Goal: Transaction & Acquisition: Download file/media

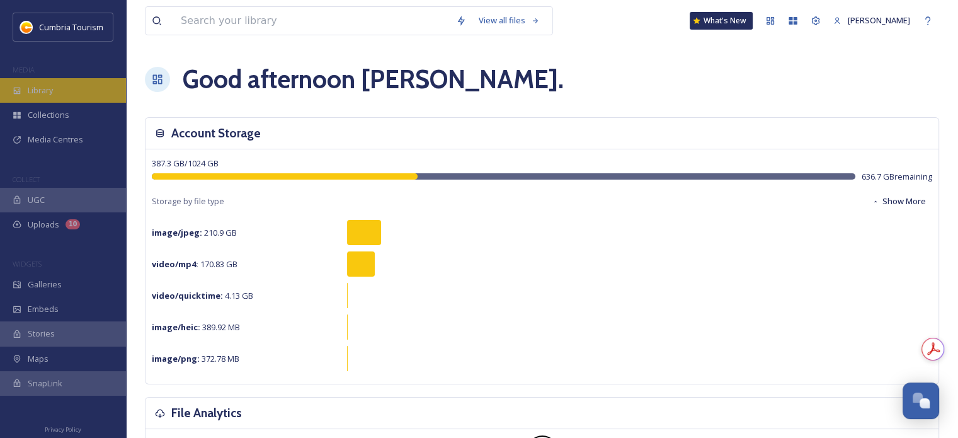
click at [60, 91] on div "Library" at bounding box center [63, 90] width 126 height 25
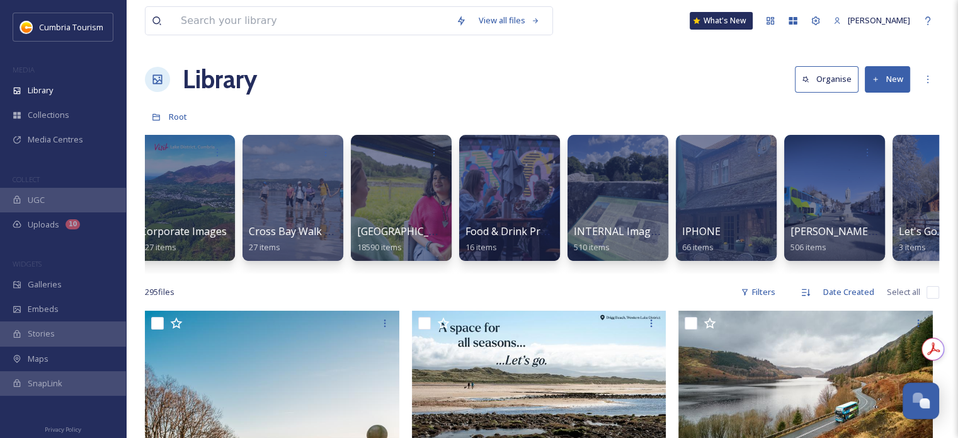
scroll to position [0, 449]
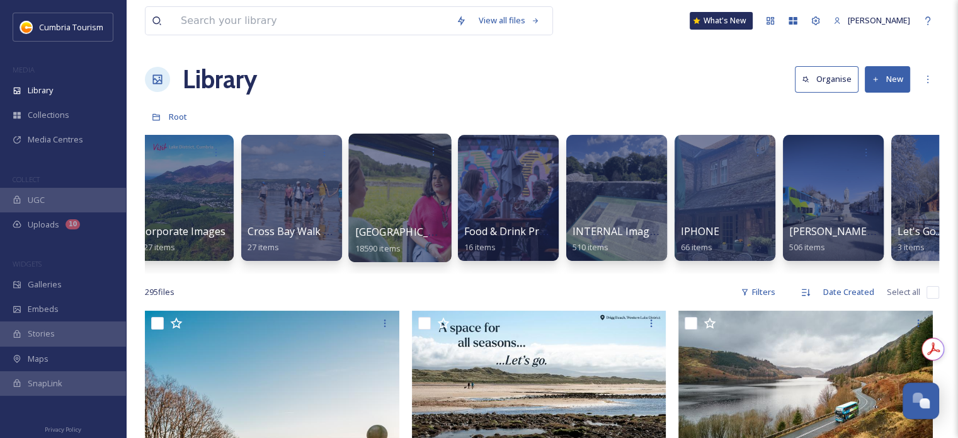
click at [410, 228] on span "[GEOGRAPHIC_DATA]" at bounding box center [406, 232] width 103 height 14
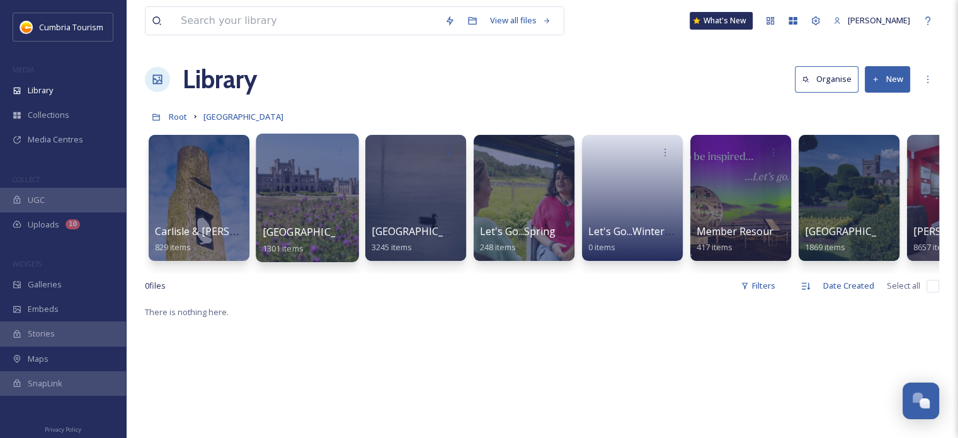
click at [300, 229] on span "[GEOGRAPHIC_DATA] & [GEOGRAPHIC_DATA]" at bounding box center [372, 232] width 219 height 14
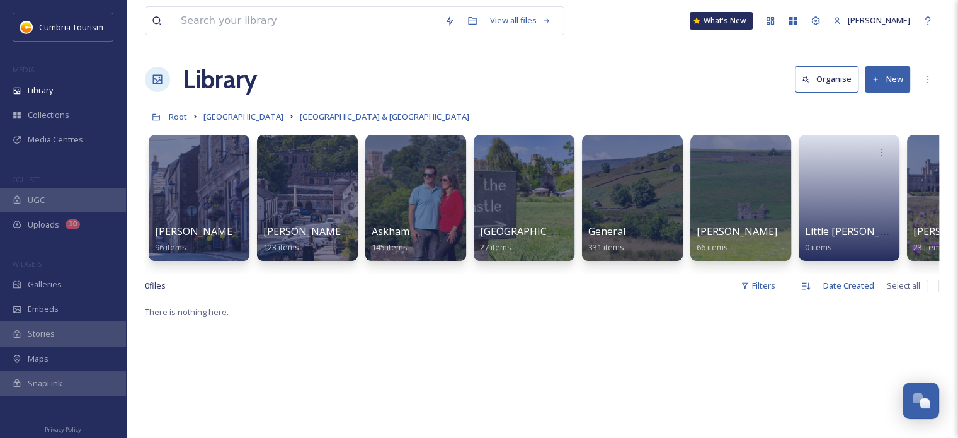
click at [686, 286] on div "0 file s Filters Date Created Select all" at bounding box center [542, 285] width 794 height 25
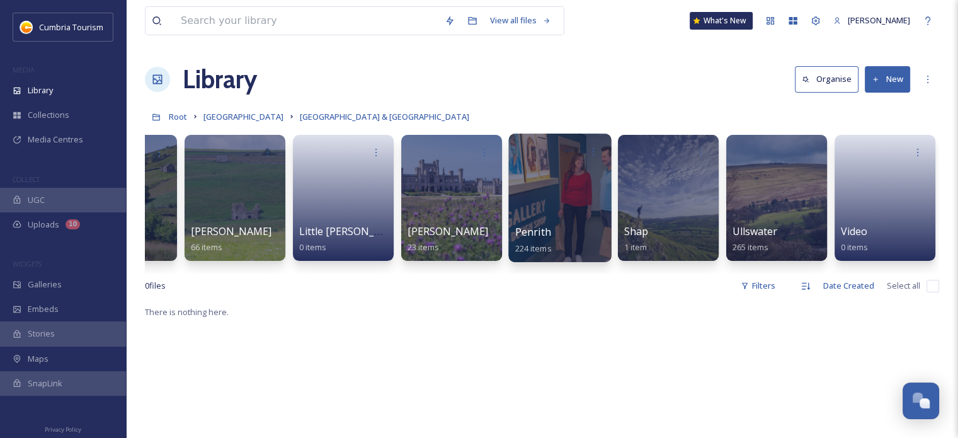
click at [531, 236] on span "Penrith" at bounding box center [533, 232] width 36 height 14
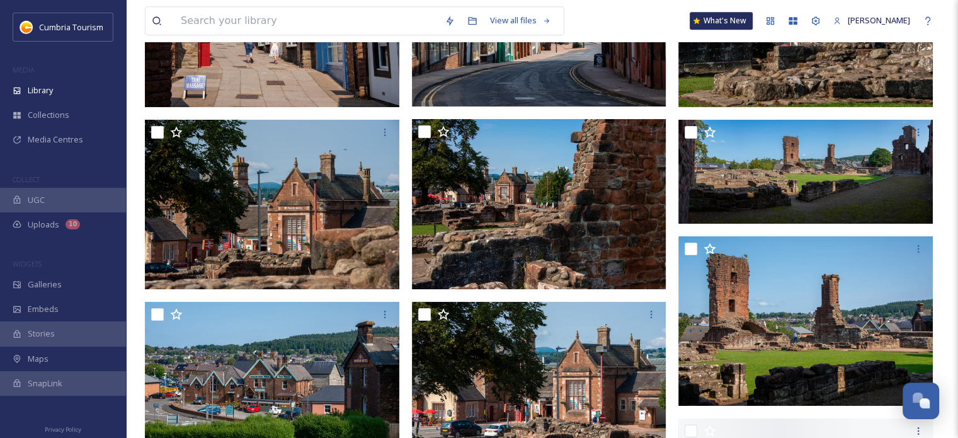
scroll to position [5899, 0]
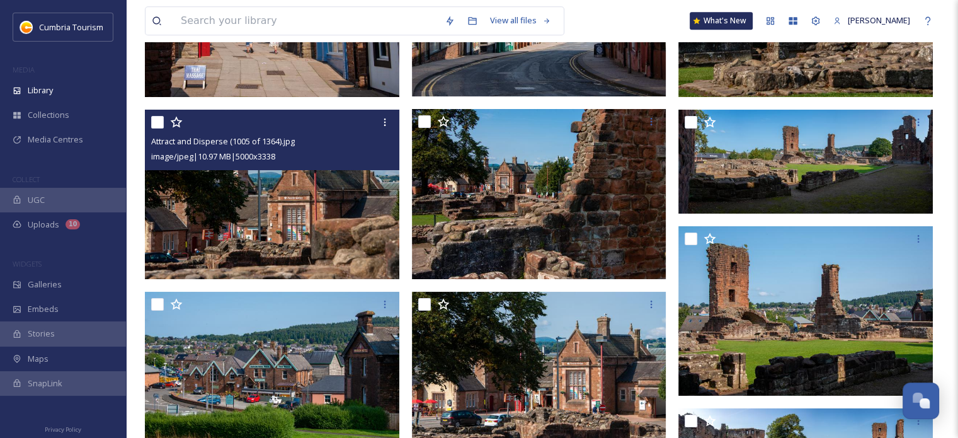
click at [307, 234] on img at bounding box center [272, 195] width 254 height 170
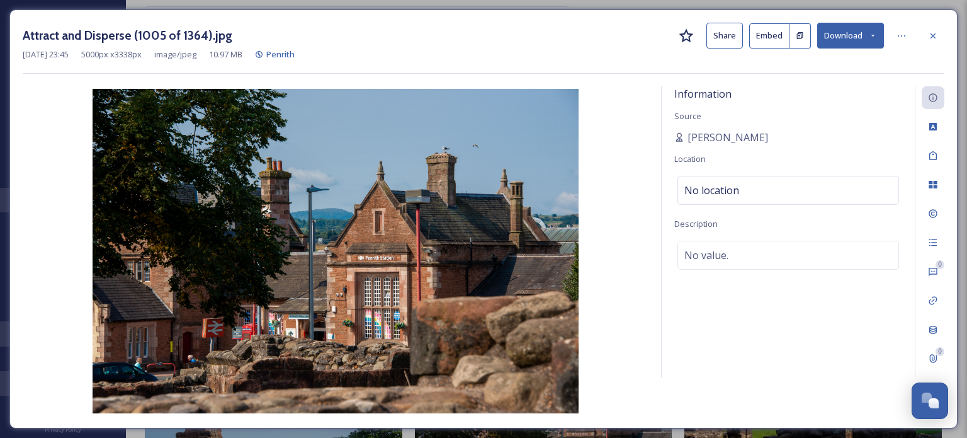
click at [850, 38] on button "Download" at bounding box center [850, 36] width 67 height 26
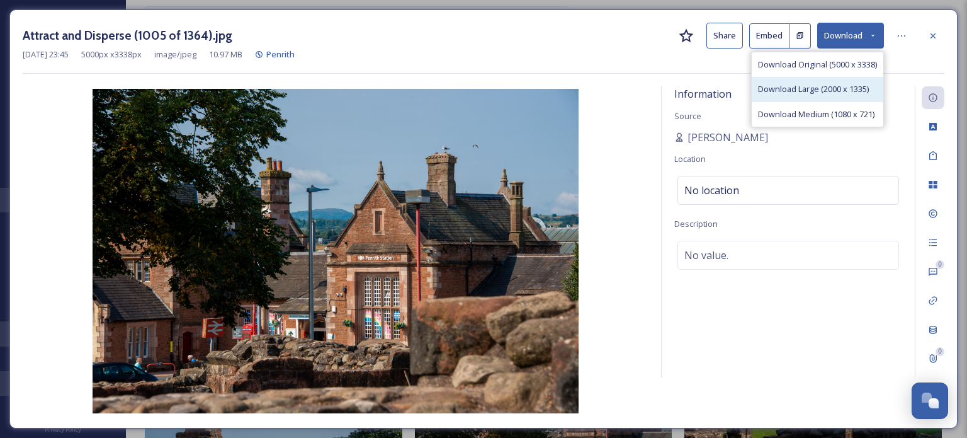
click at [840, 88] on span "Download Large (2000 x 1335)" at bounding box center [813, 89] width 111 height 12
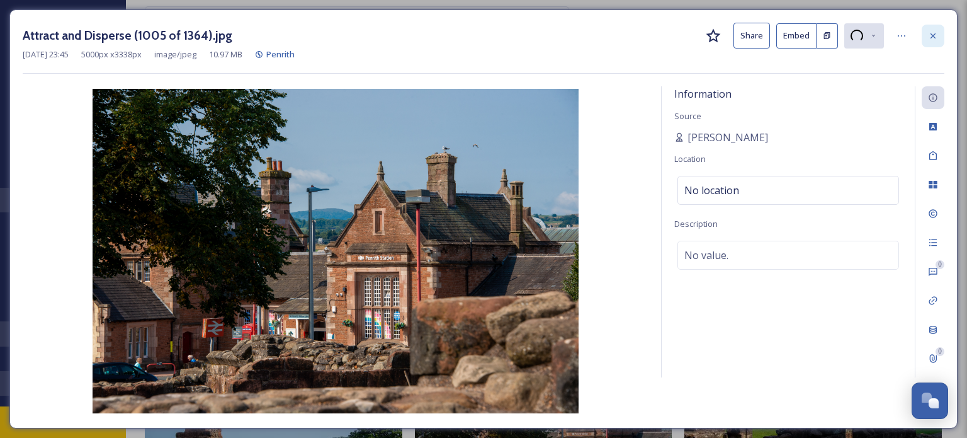
click at [934, 35] on icon at bounding box center [933, 36] width 10 height 10
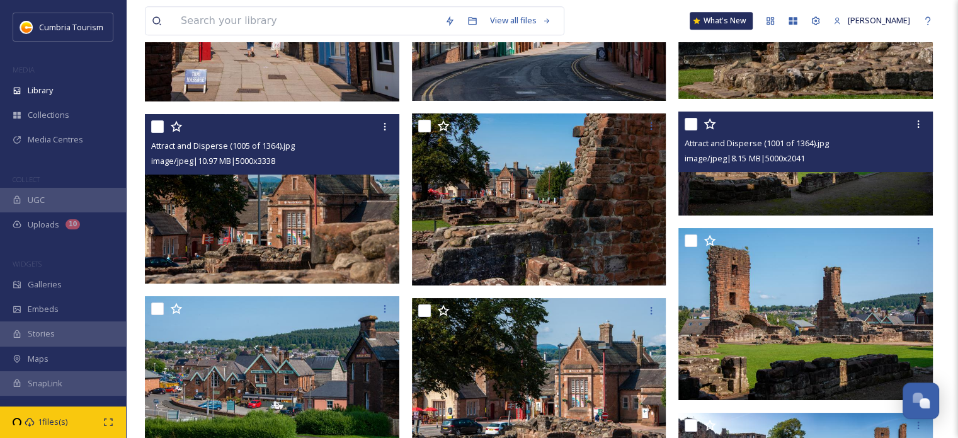
scroll to position [6151, 0]
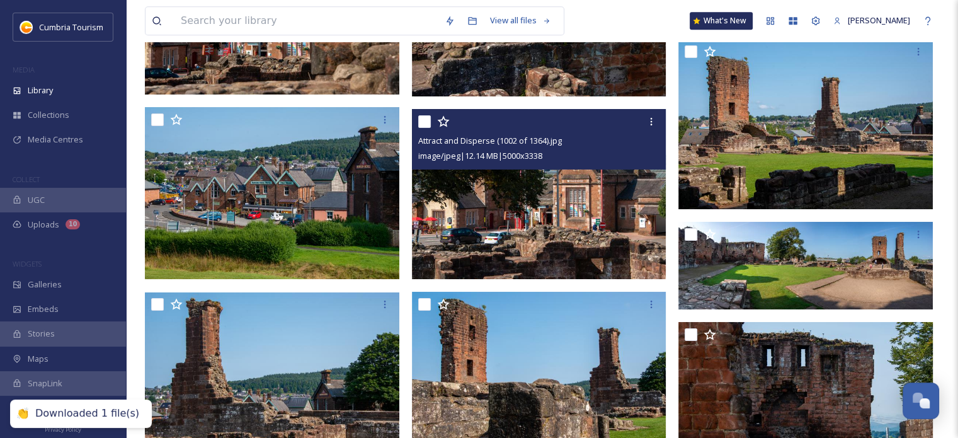
click at [609, 223] on img at bounding box center [539, 194] width 254 height 170
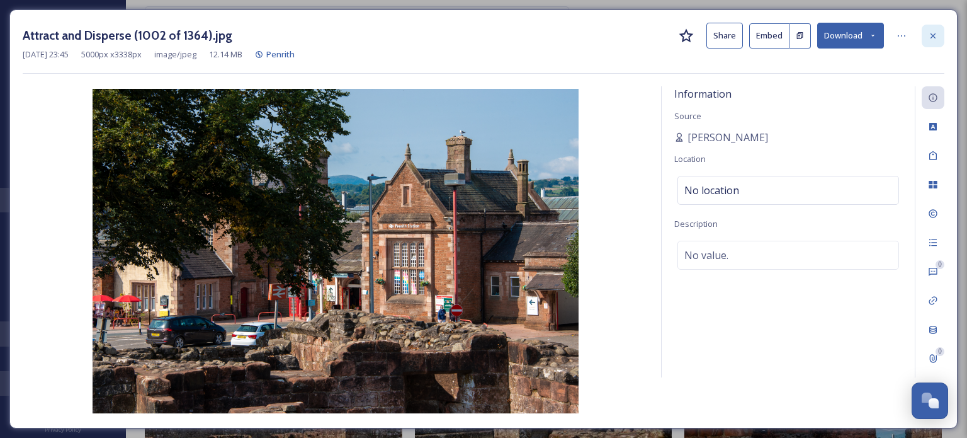
click at [932, 27] on div at bounding box center [933, 36] width 23 height 23
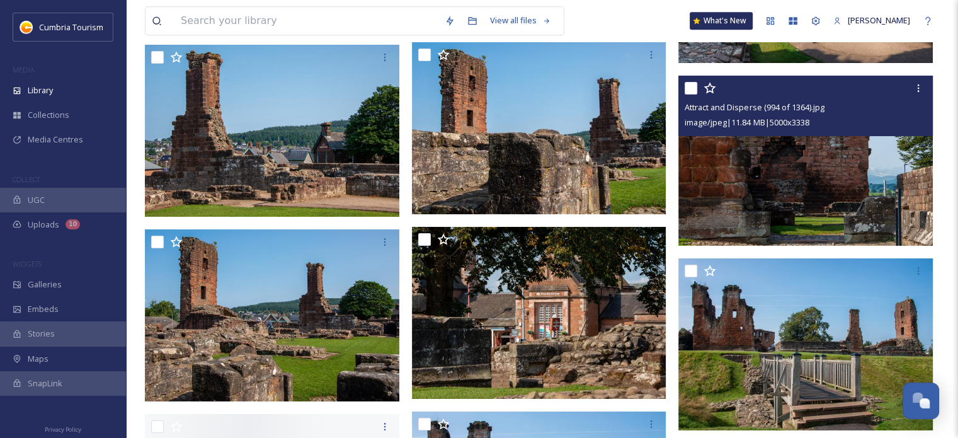
scroll to position [6403, 0]
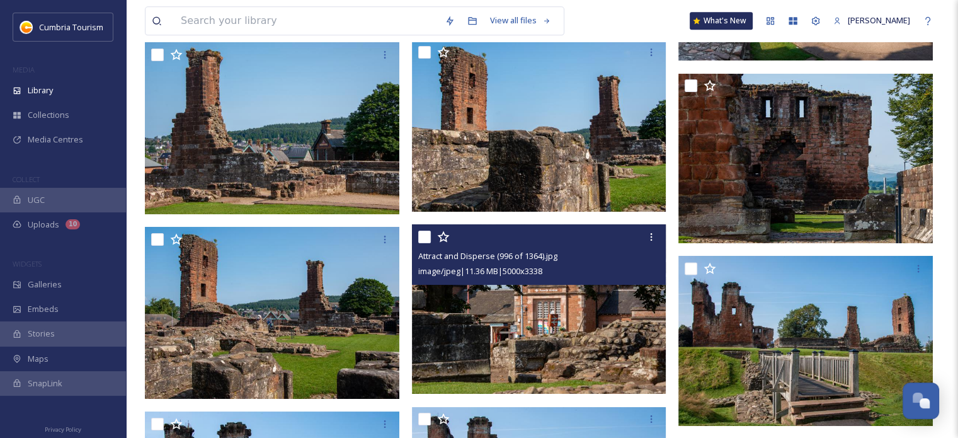
click at [597, 345] on img at bounding box center [539, 309] width 254 height 170
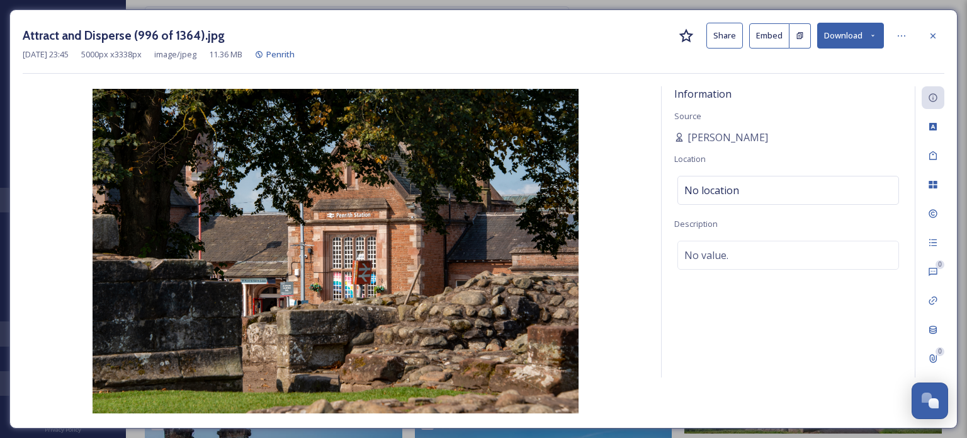
click at [849, 32] on button "Download" at bounding box center [850, 36] width 67 height 26
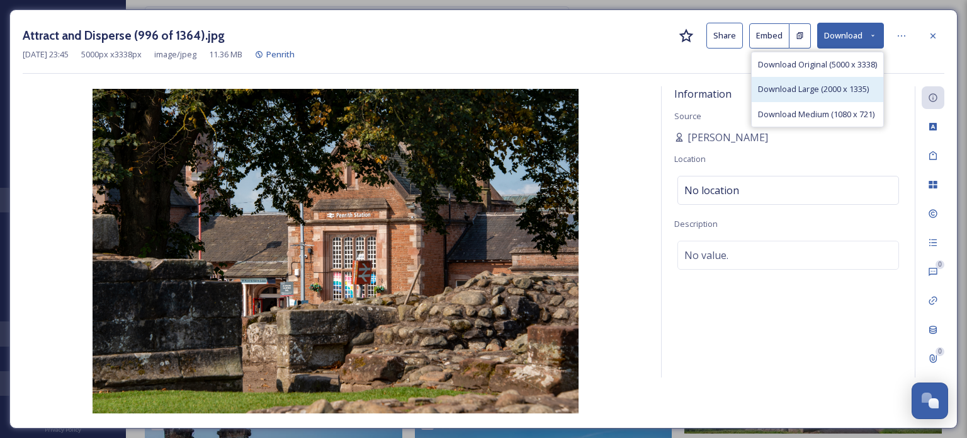
click at [839, 88] on span "Download Large (2000 x 1335)" at bounding box center [813, 89] width 111 height 12
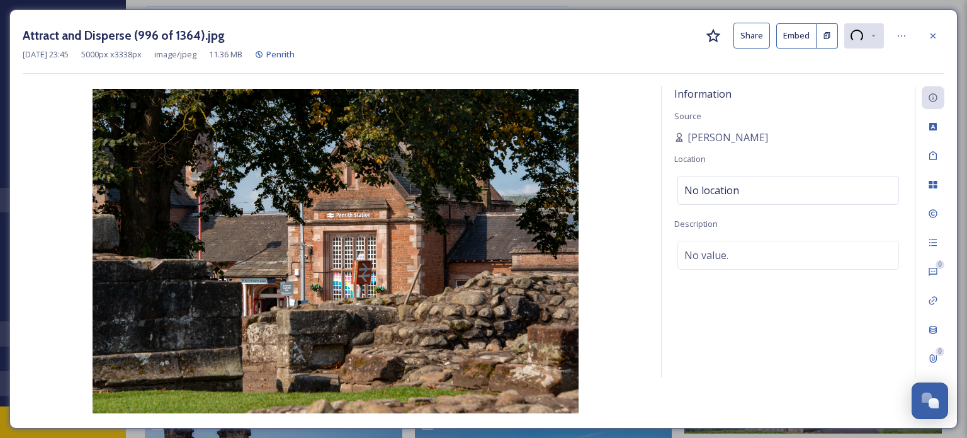
click at [932, 37] on icon at bounding box center [933, 36] width 10 height 10
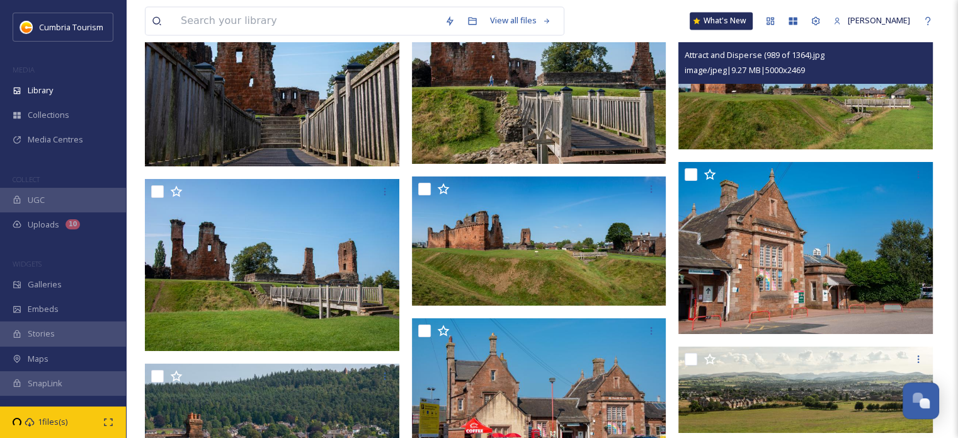
scroll to position [6969, 0]
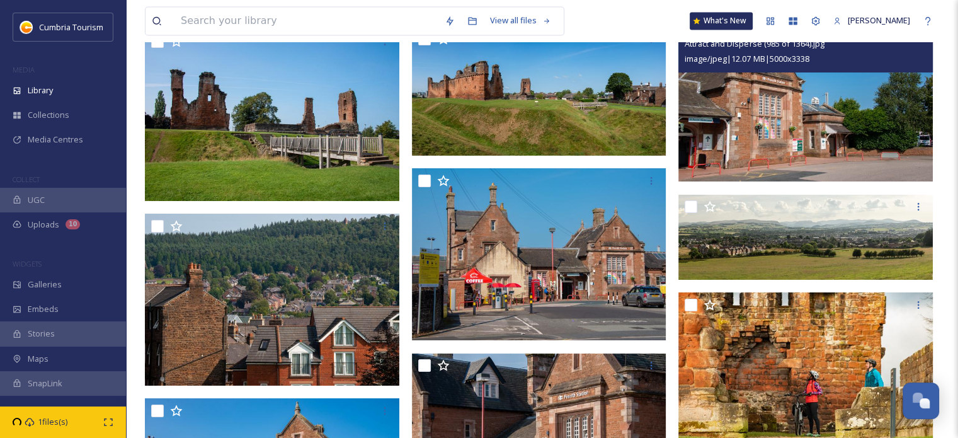
click at [823, 116] on img at bounding box center [805, 97] width 254 height 170
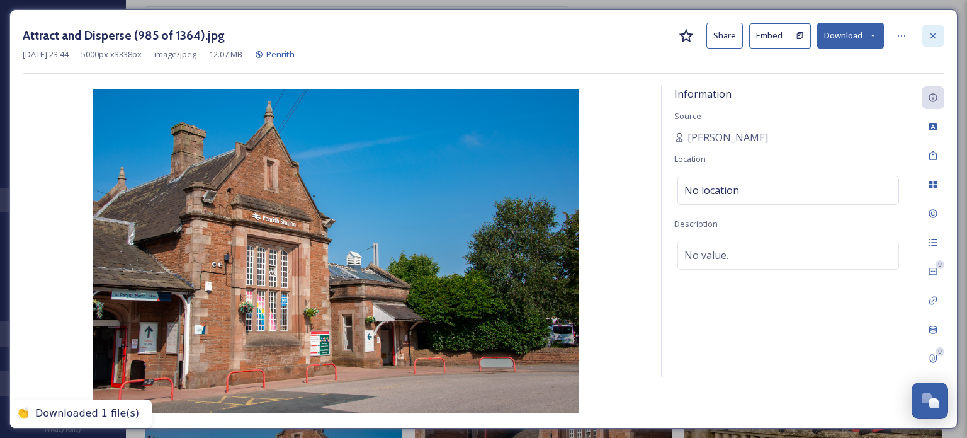
click at [937, 33] on icon at bounding box center [933, 36] width 10 height 10
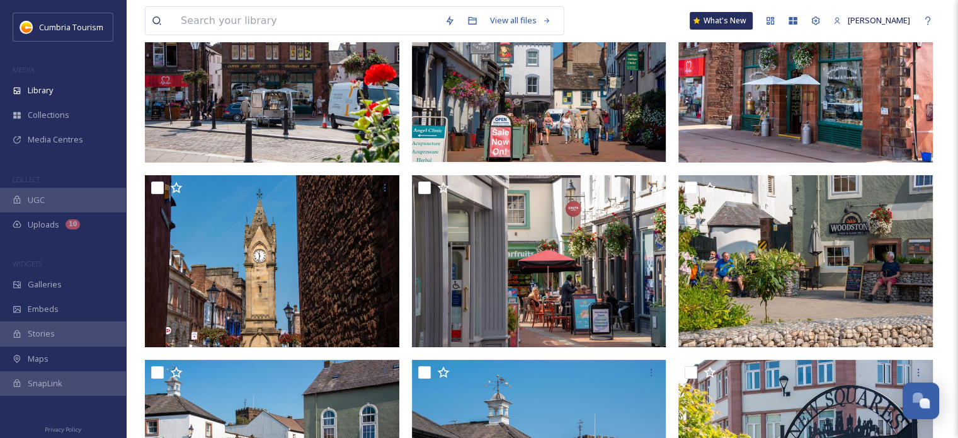
scroll to position [502, 0]
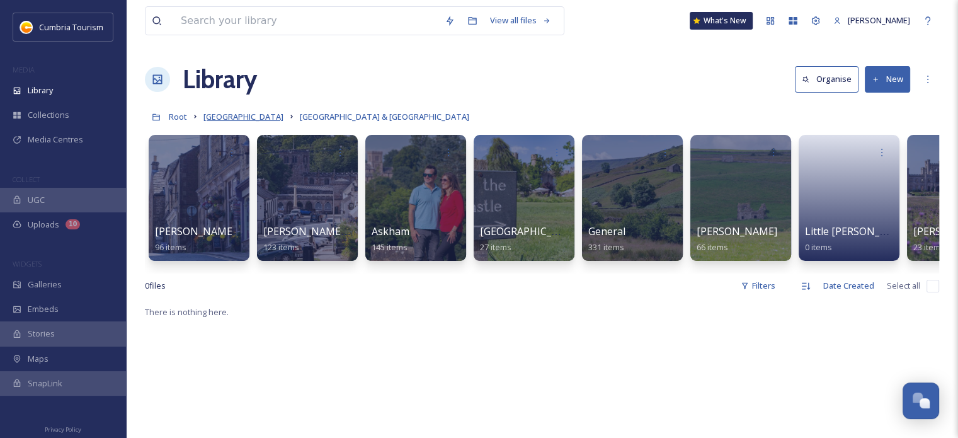
click at [266, 116] on span "[GEOGRAPHIC_DATA]" at bounding box center [243, 116] width 80 height 11
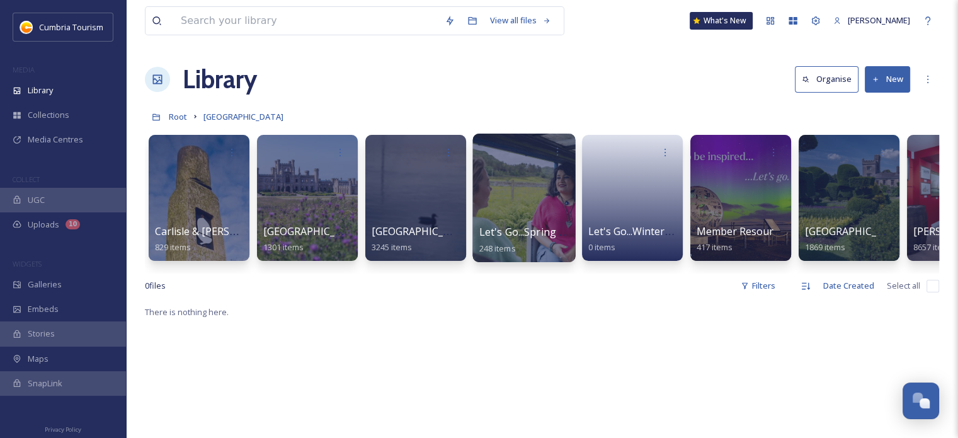
click at [511, 234] on span "Let's Go...Spring / Summer 2025 Resource Hub" at bounding box center [590, 232] width 223 height 14
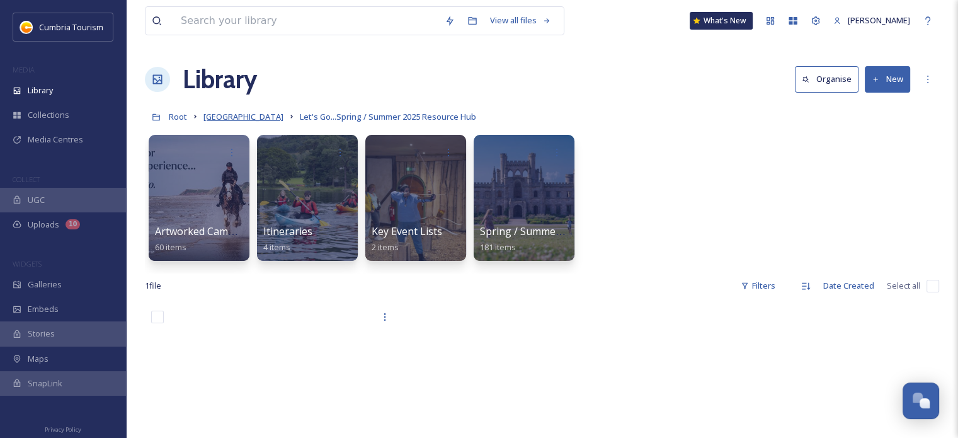
click at [259, 119] on span "[GEOGRAPHIC_DATA]" at bounding box center [243, 116] width 80 height 11
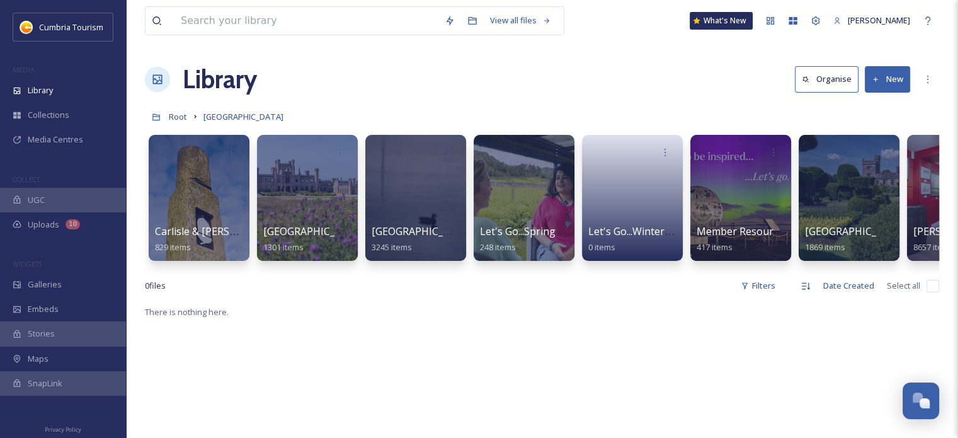
drag, startPoint x: 655, startPoint y: 272, endPoint x: 747, endPoint y: 275, distance: 92.0
click at [747, 273] on div "Carlisle & [PERSON_NAME]'s Wall 829 items [GEOGRAPHIC_DATA] & [GEOGRAPHIC_DATA]…" at bounding box center [542, 200] width 794 height 145
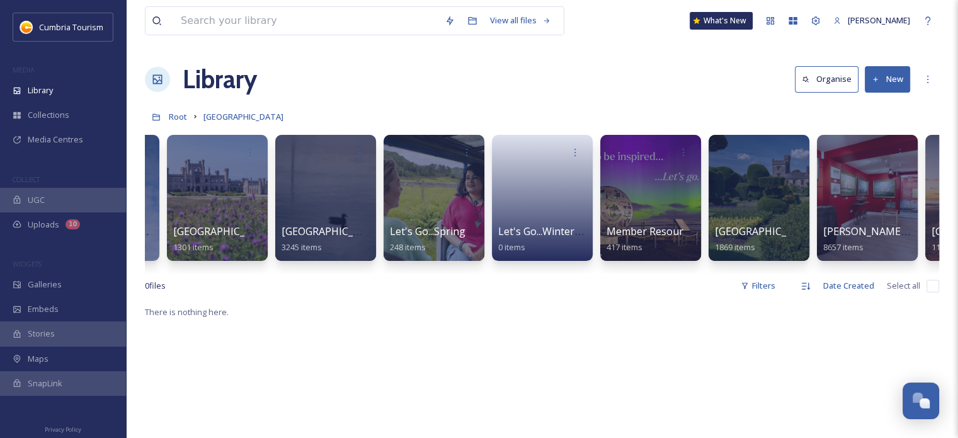
scroll to position [0, 289]
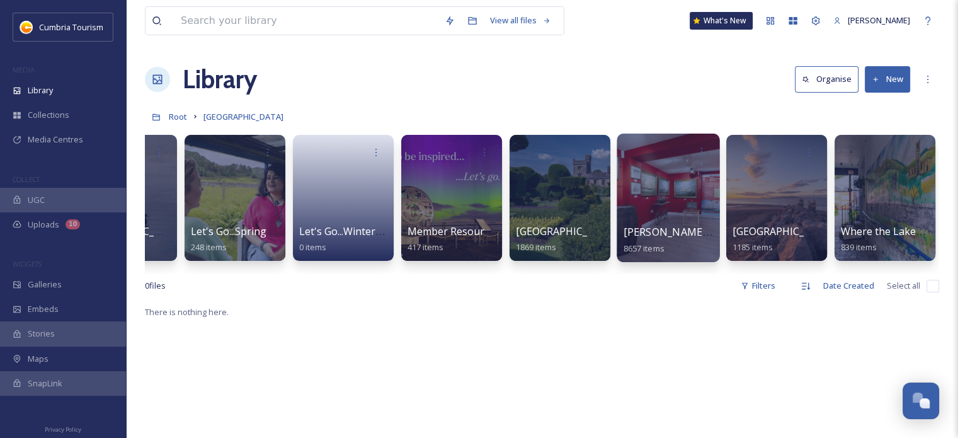
click at [661, 227] on span "[PERSON_NAME] Uploads" at bounding box center [685, 232] width 125 height 14
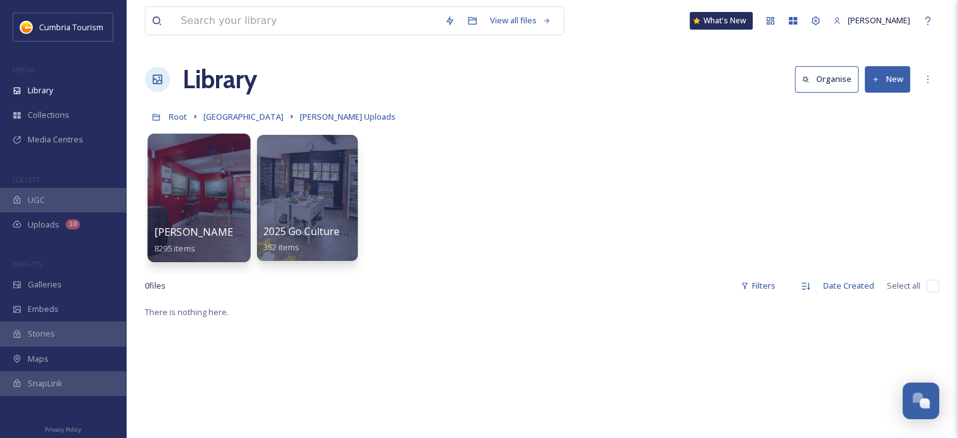
click at [201, 229] on span "[PERSON_NAME] Uploads - [DATE]" at bounding box center [237, 232] width 167 height 14
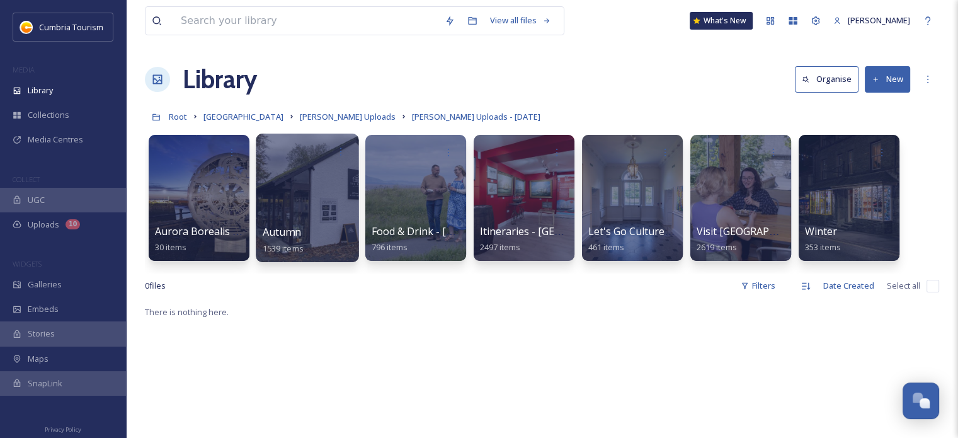
click at [277, 231] on span "Autumn" at bounding box center [282, 232] width 38 height 14
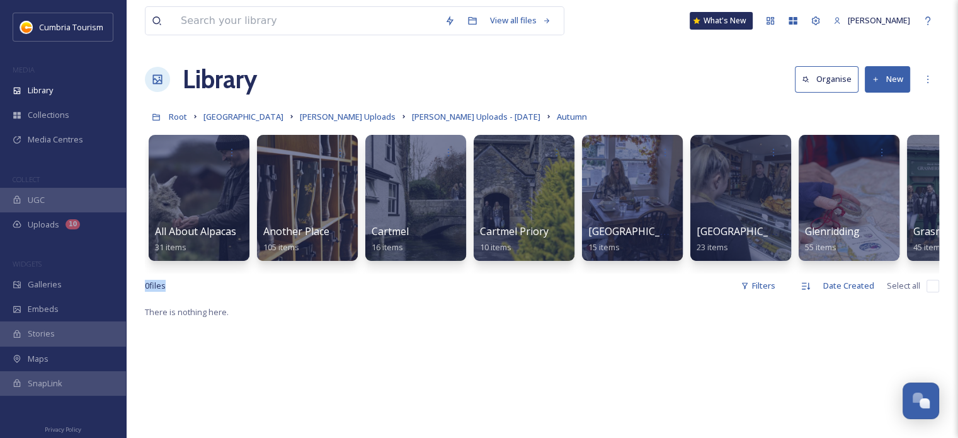
drag, startPoint x: 367, startPoint y: 273, endPoint x: 468, endPoint y: 293, distance: 103.5
click at [468, 293] on div "View all files What's New [PERSON_NAME] Library Organise New Root Cumbria Media…" at bounding box center [542, 371] width 832 height 742
click at [486, 289] on div "0 file s Filters Date Created Select all" at bounding box center [542, 285] width 794 height 25
click at [490, 283] on div "0 file s Filters Date Created Select all" at bounding box center [542, 285] width 794 height 25
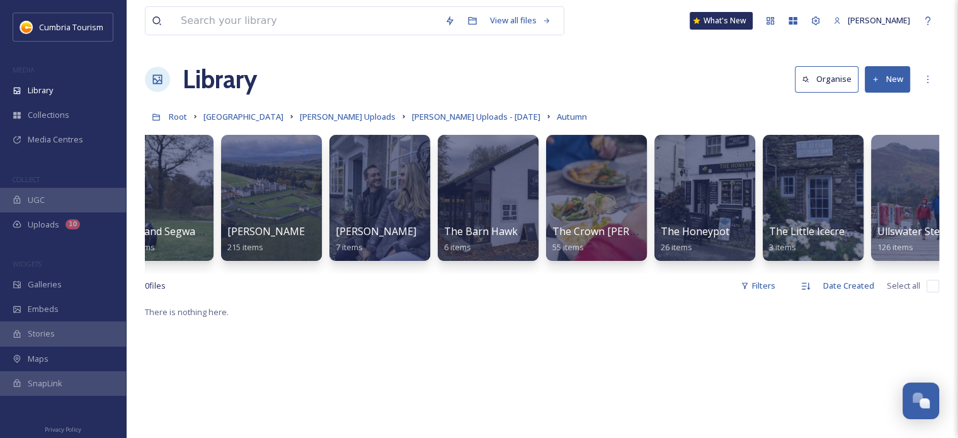
scroll to position [0, 1805]
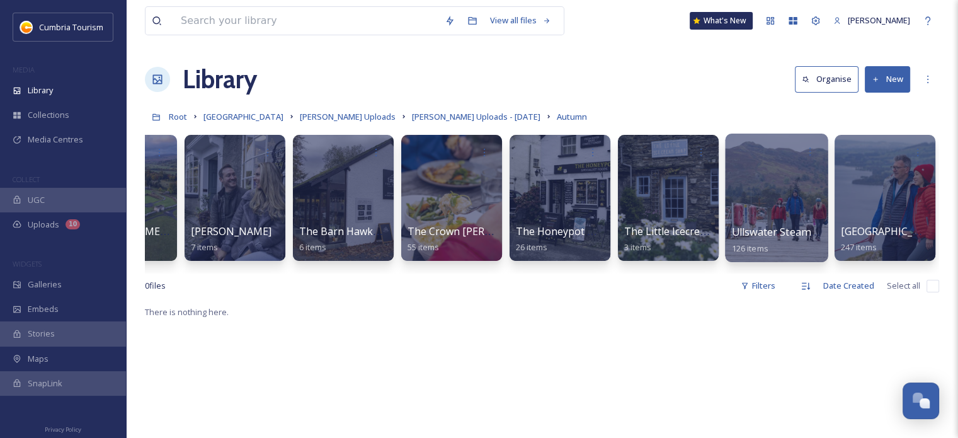
click at [773, 227] on span "Ullswater Steamers" at bounding box center [779, 232] width 94 height 14
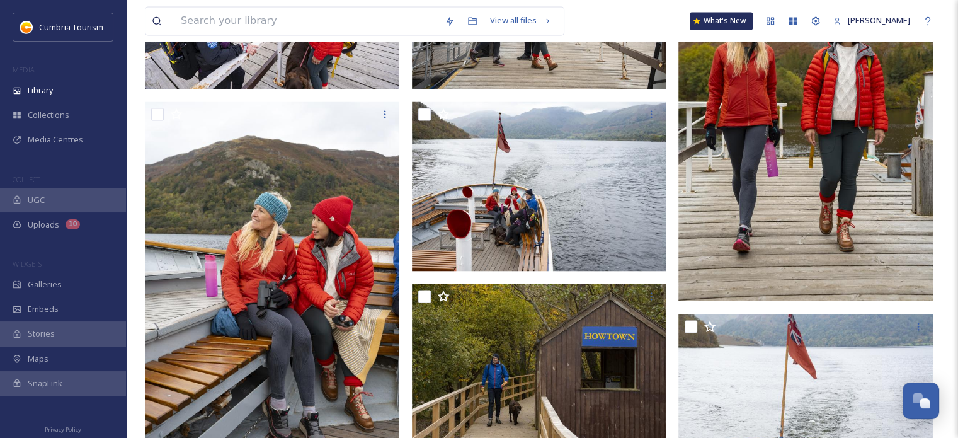
scroll to position [2267, 0]
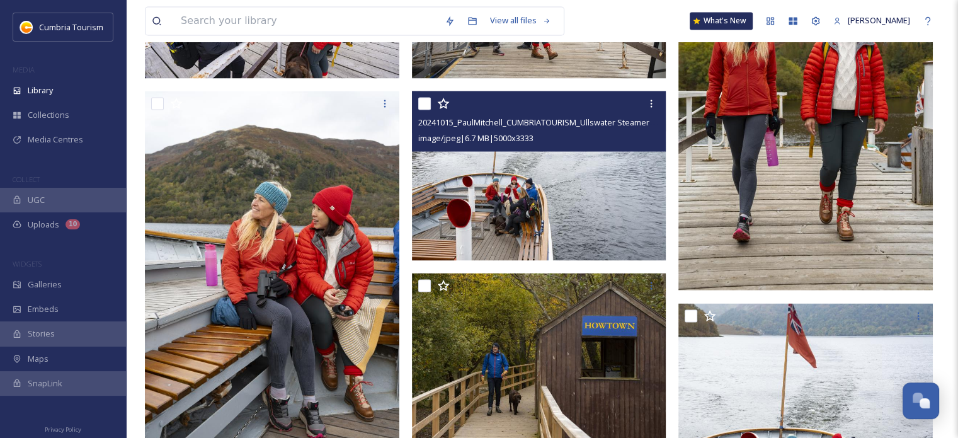
click at [582, 210] on img at bounding box center [539, 176] width 254 height 170
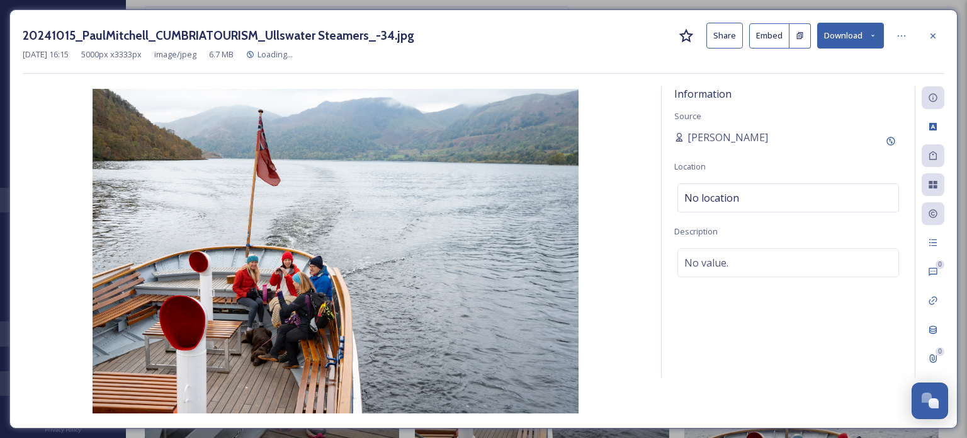
click at [852, 30] on button "Download" at bounding box center [850, 36] width 67 height 26
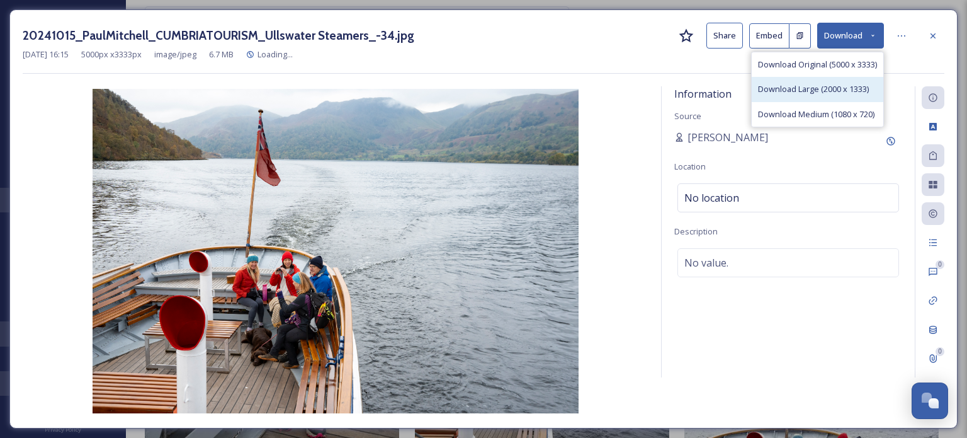
click at [830, 93] on span "Download Large (2000 x 1333)" at bounding box center [813, 89] width 111 height 12
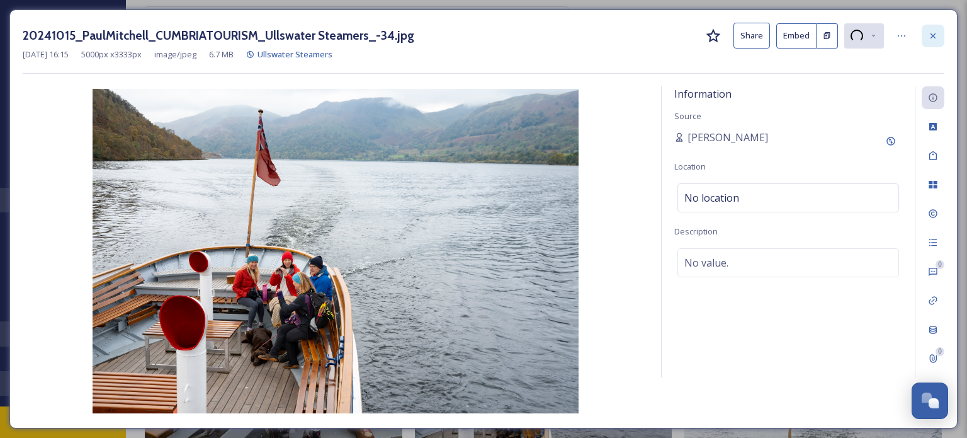
click at [940, 37] on div at bounding box center [933, 36] width 23 height 23
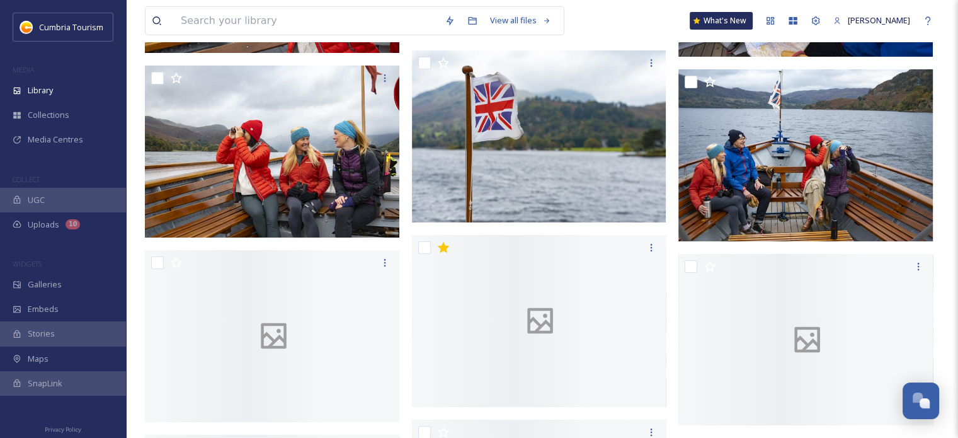
scroll to position [4785, 0]
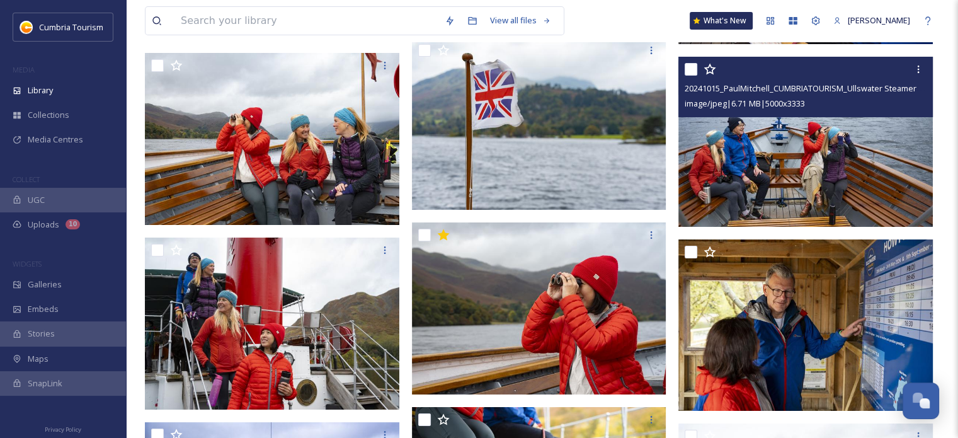
click at [740, 163] on img at bounding box center [805, 142] width 254 height 170
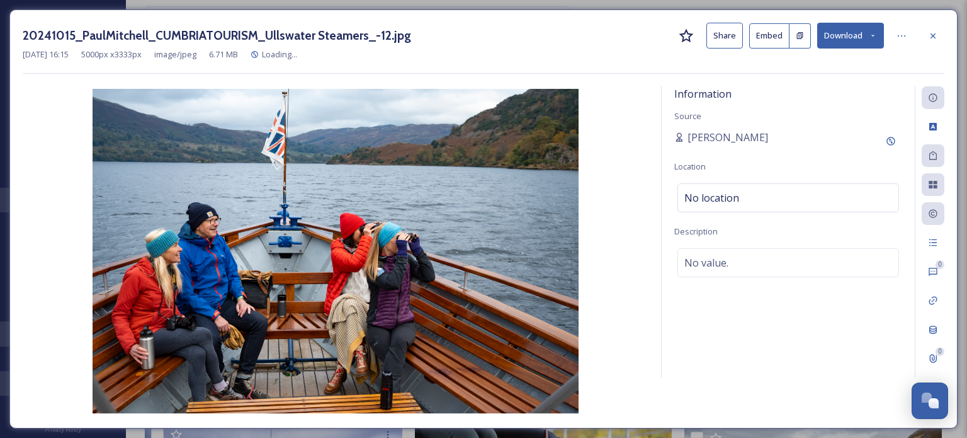
click at [843, 34] on button "Download" at bounding box center [850, 36] width 67 height 26
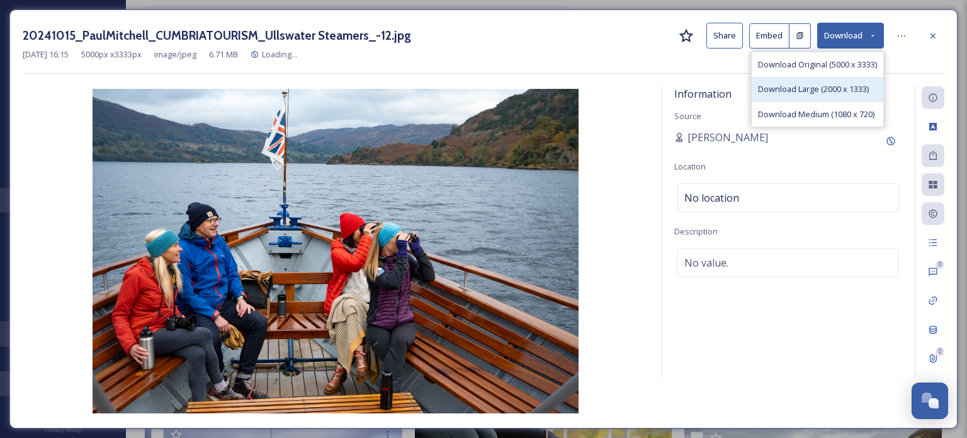
click at [844, 89] on span "Download Large (2000 x 1333)" at bounding box center [813, 89] width 111 height 12
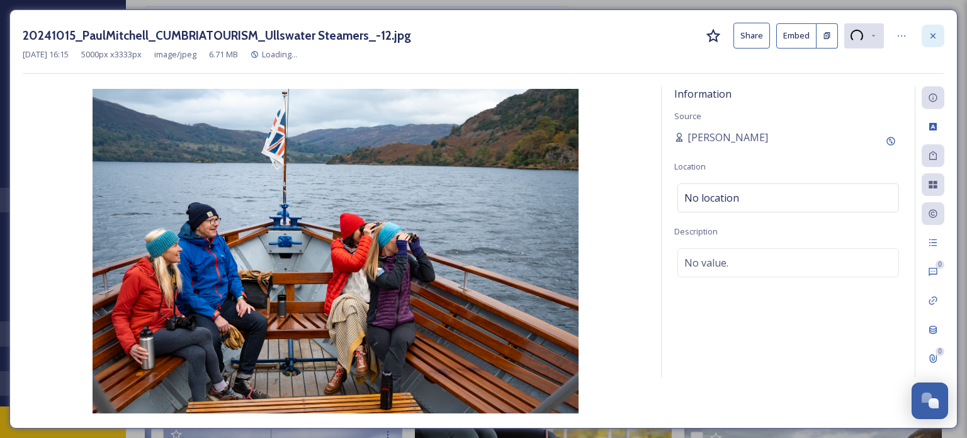
click at [936, 27] on div at bounding box center [933, 36] width 23 height 23
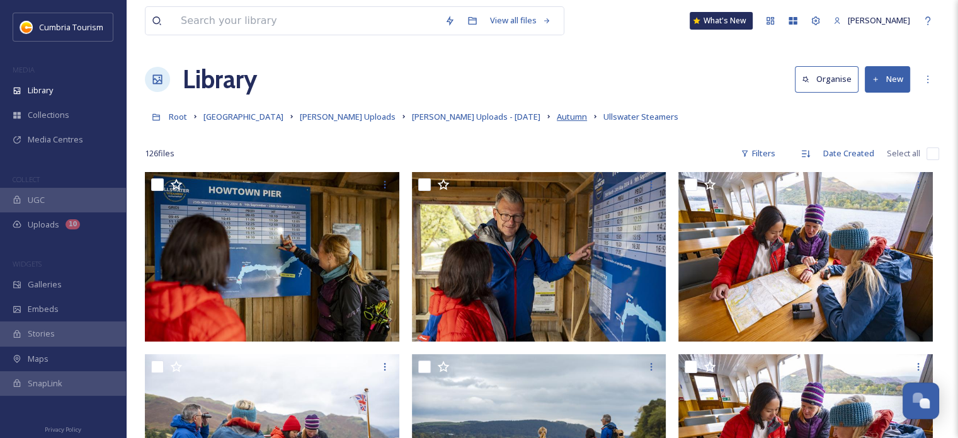
click at [557, 120] on span "Autumn" at bounding box center [572, 116] width 30 height 11
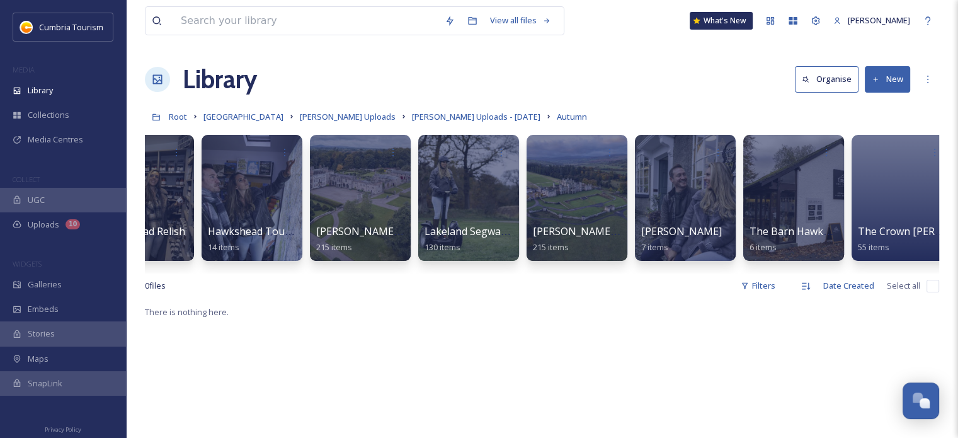
scroll to position [0, 1357]
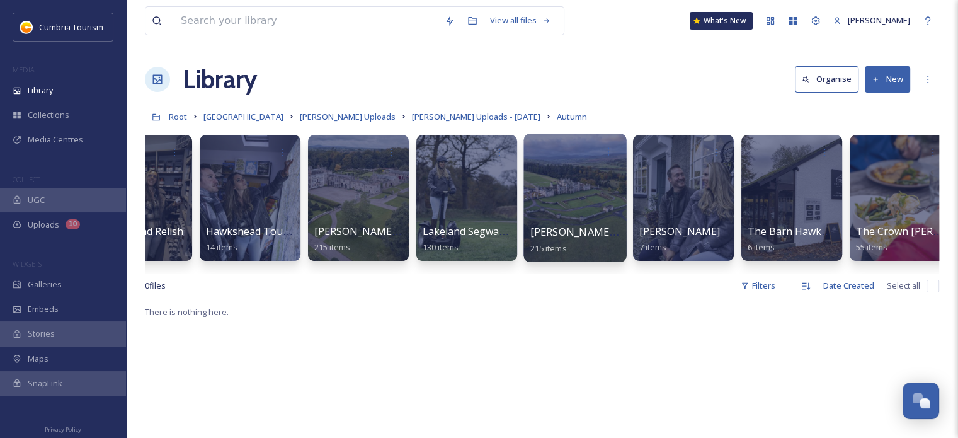
click at [569, 234] on span "[PERSON_NAME] and [PERSON_NAME]" at bounding box center [624, 232] width 188 height 14
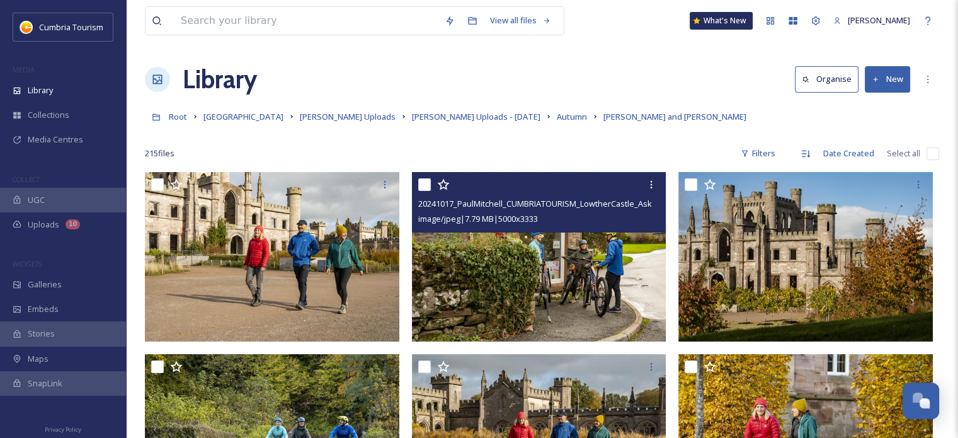
click at [552, 288] on img at bounding box center [539, 257] width 254 height 170
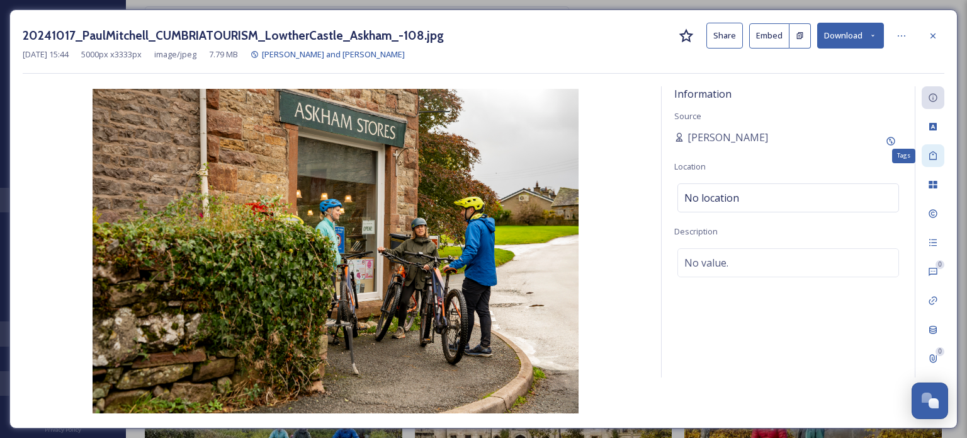
click at [937, 152] on icon at bounding box center [933, 155] width 10 height 10
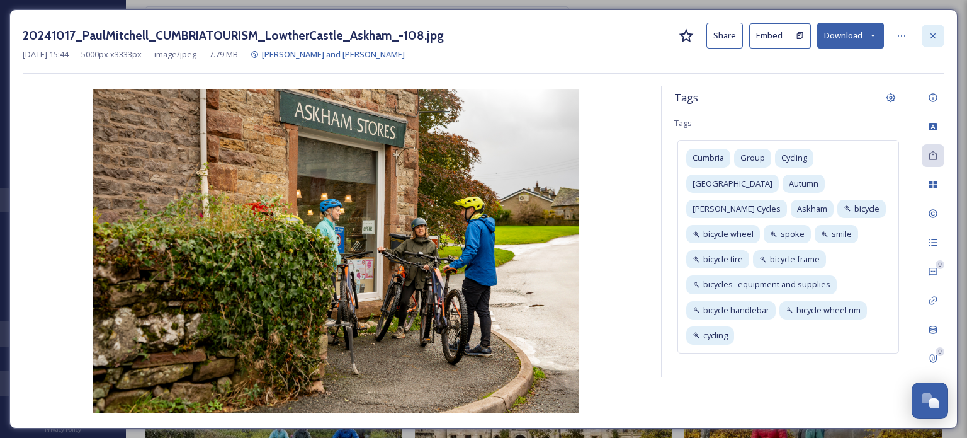
click at [939, 33] on div at bounding box center [933, 36] width 23 height 23
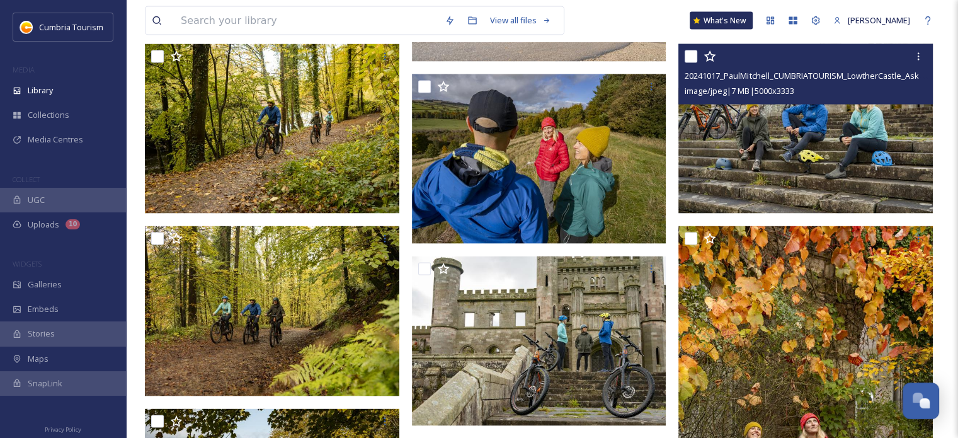
scroll to position [2518, 0]
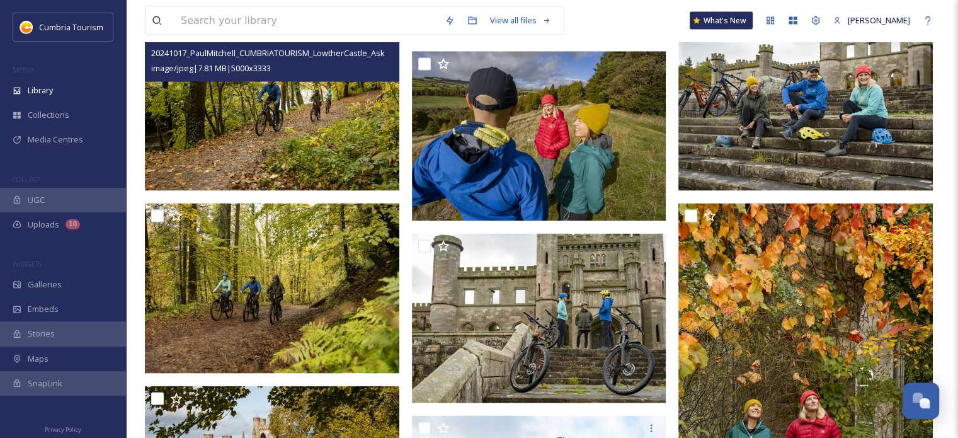
click at [364, 108] on img at bounding box center [272, 106] width 254 height 170
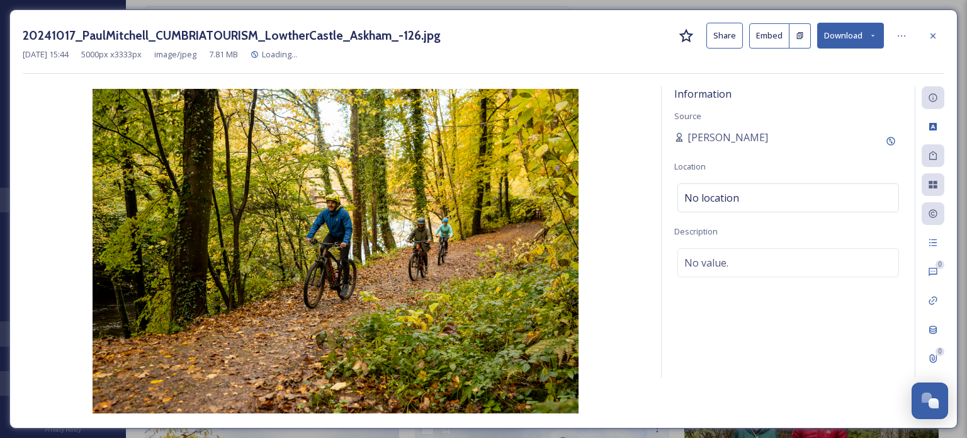
click at [861, 42] on button "Download" at bounding box center [850, 36] width 67 height 26
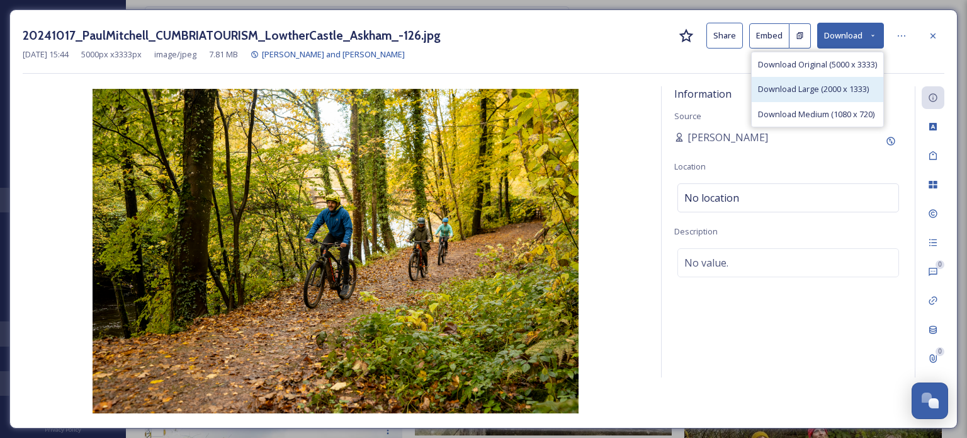
click at [847, 83] on span "Download Large (2000 x 1333)" at bounding box center [813, 89] width 111 height 12
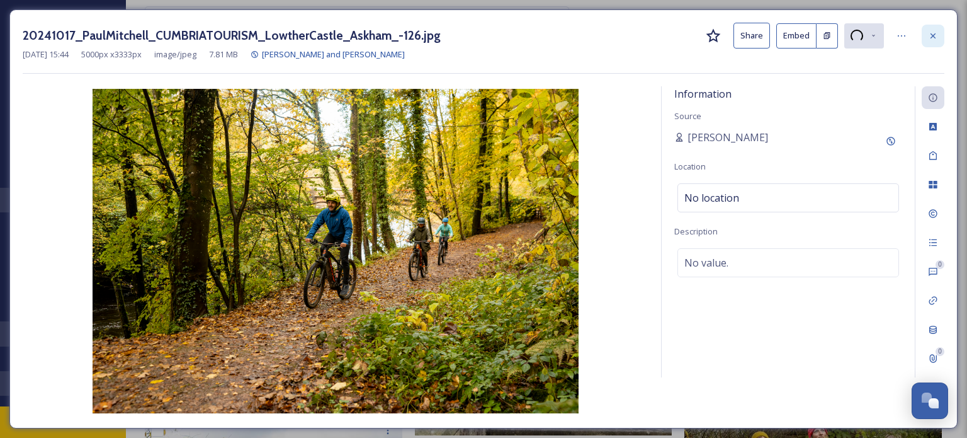
click at [929, 40] on icon at bounding box center [933, 36] width 10 height 10
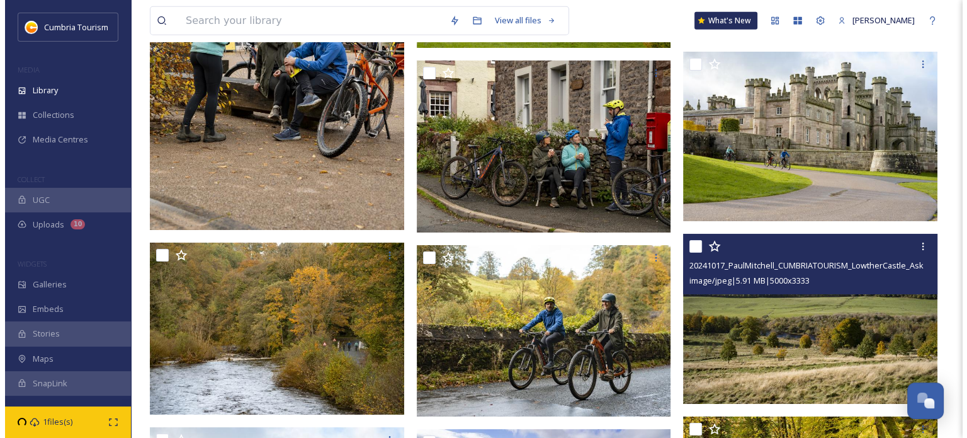
scroll to position [3337, 0]
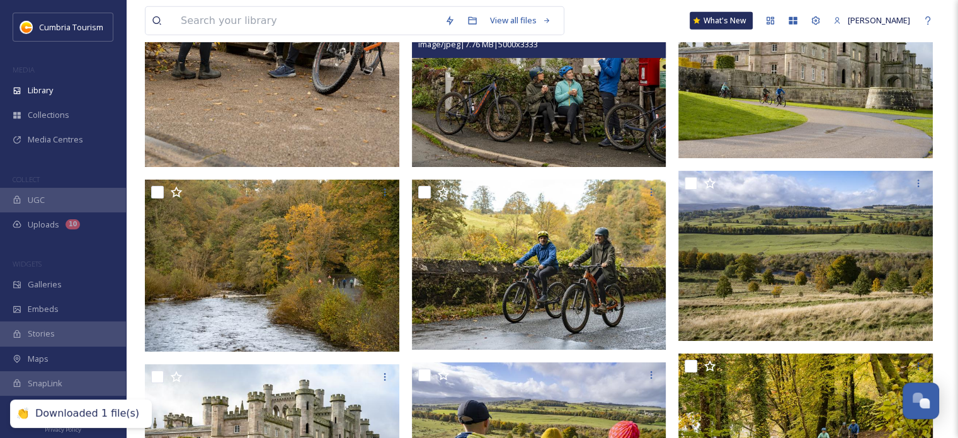
click at [549, 105] on img at bounding box center [539, 82] width 254 height 170
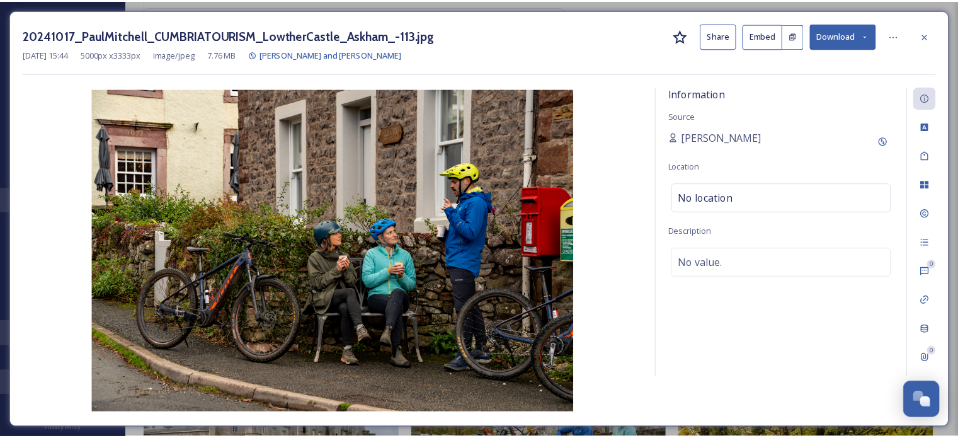
scroll to position [3339, 0]
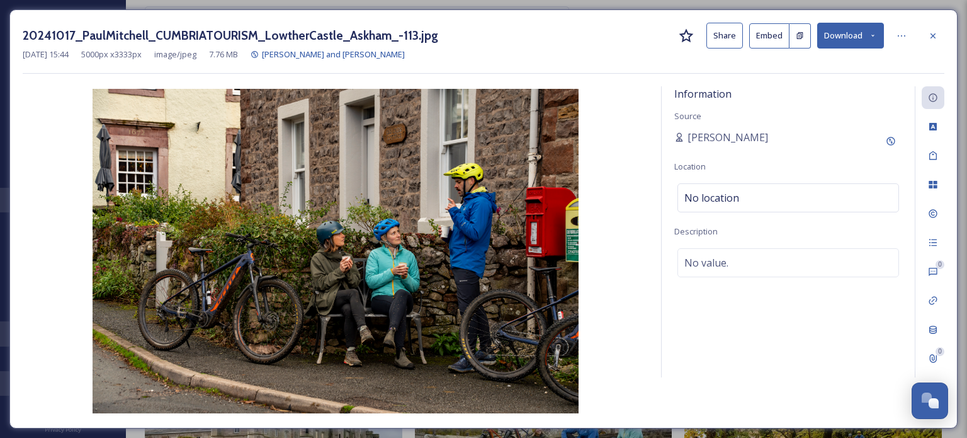
click at [936, 37] on icon at bounding box center [933, 36] width 10 height 10
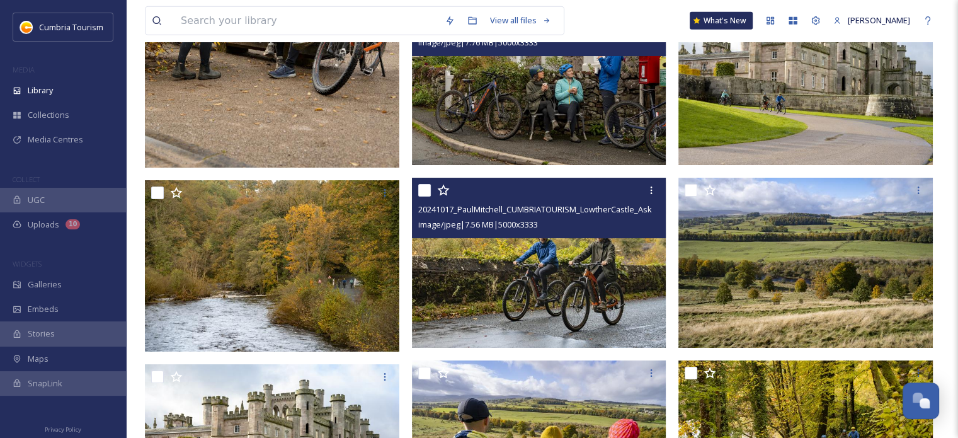
click at [611, 294] on img at bounding box center [539, 263] width 254 height 170
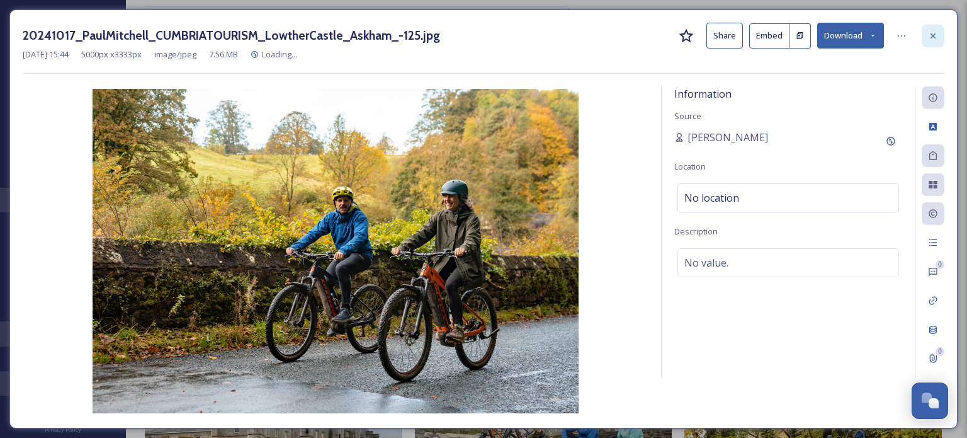
click at [939, 32] on div at bounding box center [933, 36] width 23 height 23
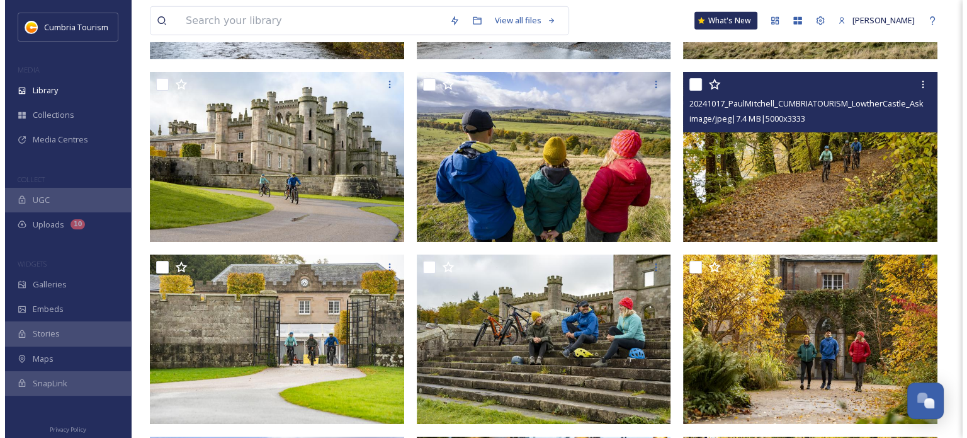
scroll to position [3653, 0]
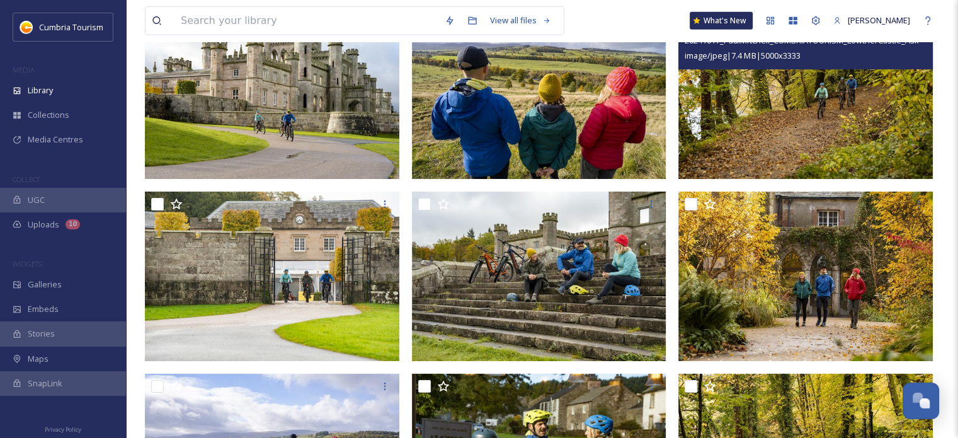
click at [800, 100] on img at bounding box center [805, 94] width 254 height 170
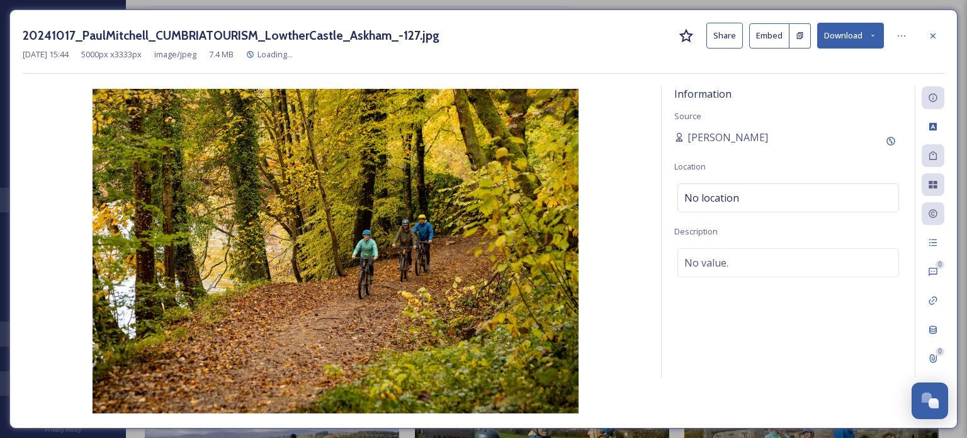
click at [858, 38] on button "Download" at bounding box center [850, 36] width 67 height 26
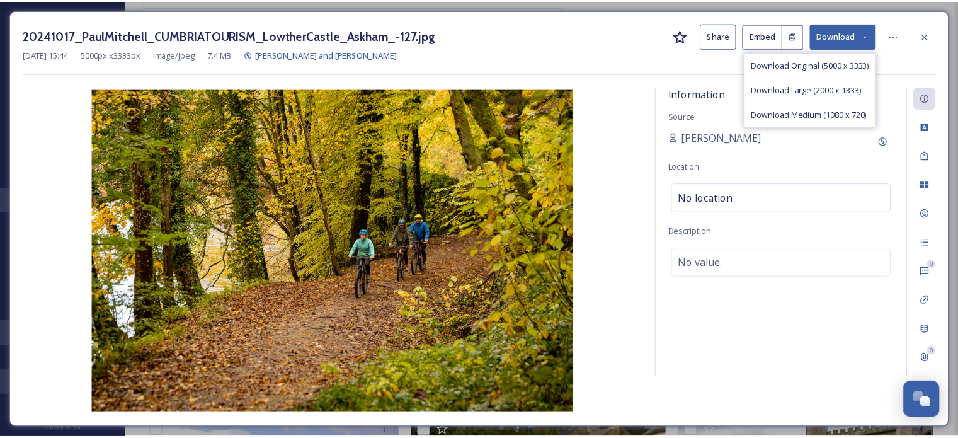
scroll to position [3694, 0]
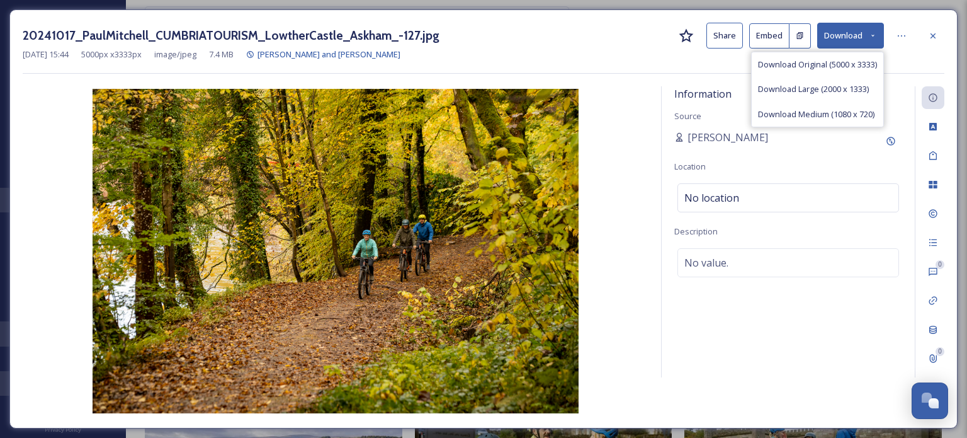
click at [835, 89] on span "Download Large (2000 x 1333)" at bounding box center [813, 89] width 111 height 12
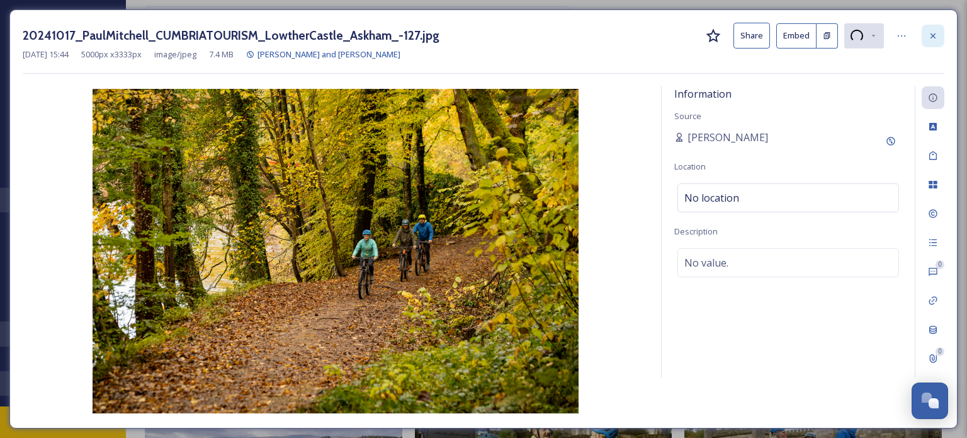
click at [932, 35] on icon at bounding box center [932, 35] width 5 height 5
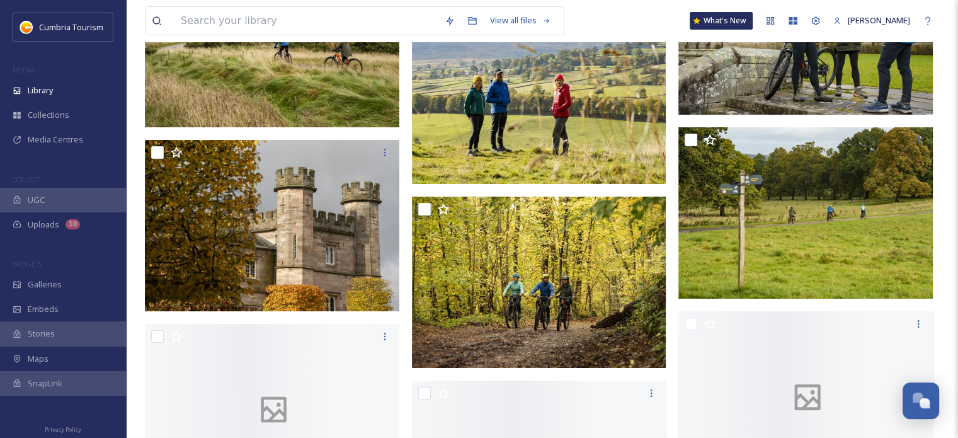
scroll to position [5330, 0]
